Goal: Task Accomplishment & Management: Manage account settings

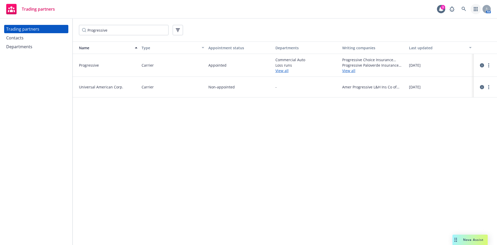
click at [476, 9] on icon "button" at bounding box center [476, 9] width 4 height 4
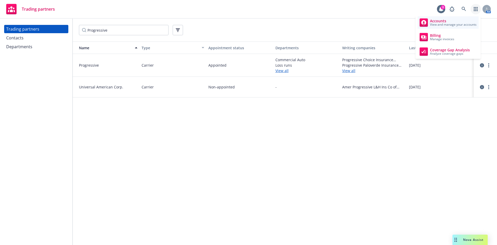
click at [463, 26] on span "View and manage your accounts" at bounding box center [453, 24] width 47 height 3
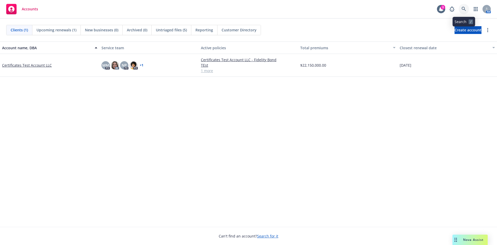
click at [463, 9] on icon at bounding box center [463, 9] width 5 height 5
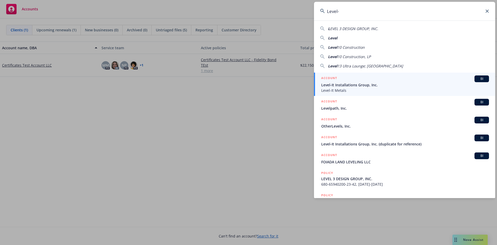
type input "Level-"
click at [397, 85] on span "Level-It Installations Group, Inc." at bounding box center [405, 84] width 168 height 5
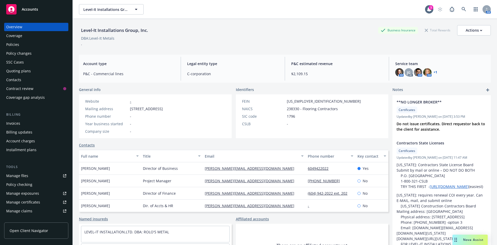
click at [9, 46] on div "Policies" at bounding box center [12, 44] width 13 height 8
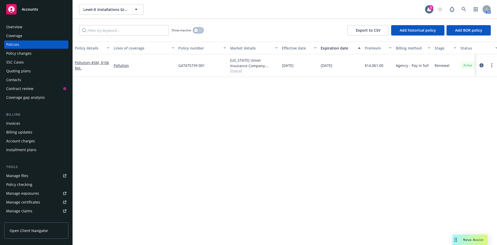
click at [201, 30] on button "button" at bounding box center [198, 30] width 10 height 5
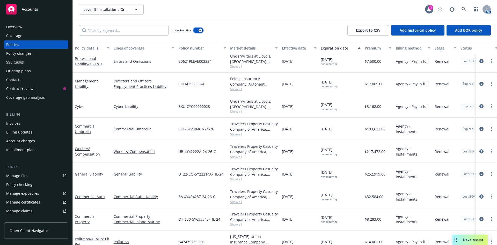
scroll to position [660, 0]
